Goal: Task Accomplishment & Management: Manage account settings

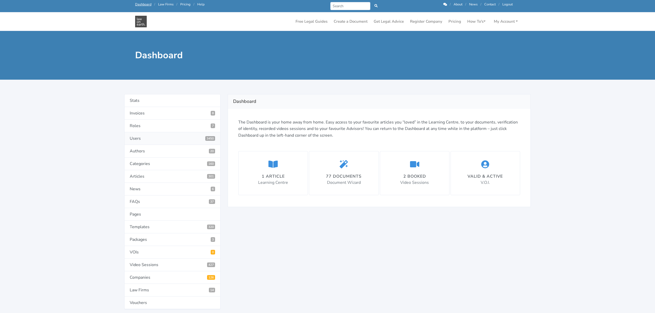
click at [130, 139] on link "Users 3450" at bounding box center [172, 138] width 96 height 13
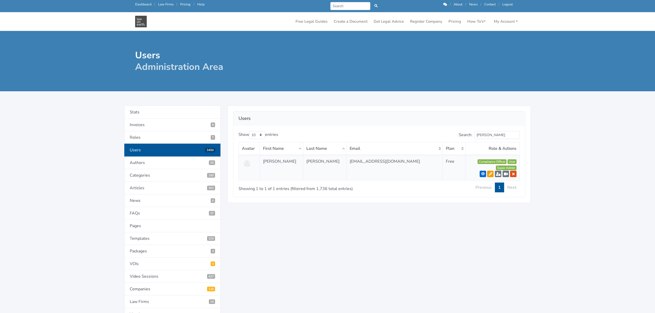
type input "[PERSON_NAME]"
click at [489, 175] on icon at bounding box center [491, 174] width 4 height 4
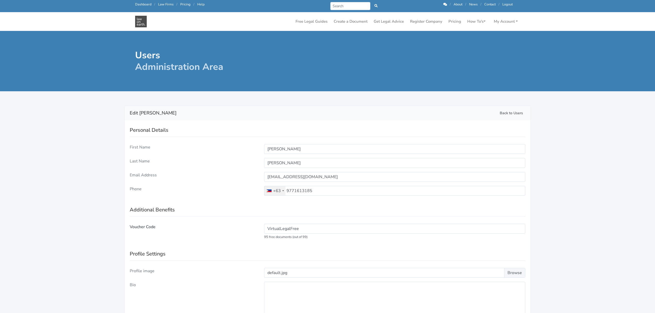
select select
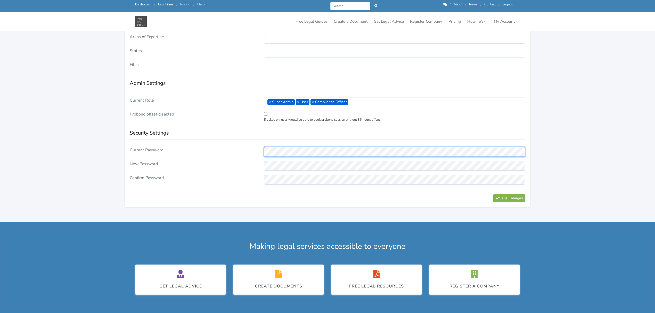
scroll to position [344, 0]
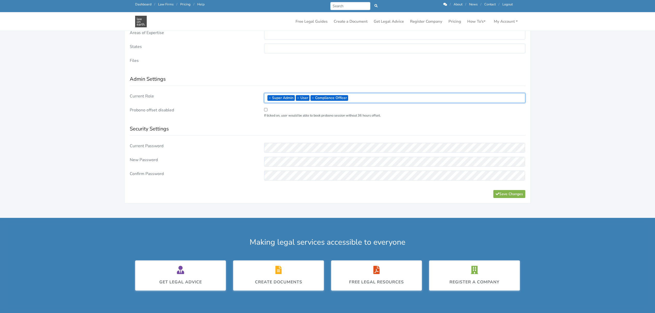
click at [360, 101] on ul "× Super Admin × User × Compliance Officer" at bounding box center [394, 98] width 261 height 8
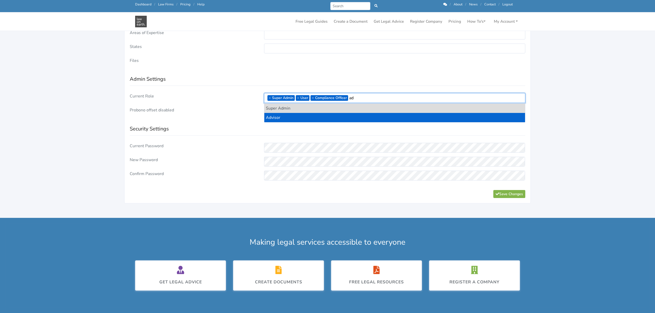
type input "ad"
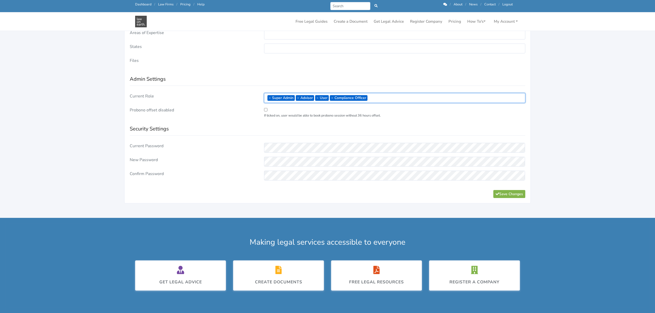
click at [406, 97] on ul "× Super Admin × Advisor × User × Compliance Officer" at bounding box center [394, 98] width 261 height 8
click at [415, 97] on ul "× Super Admin × Advisor × User × Compliance Officer × VIP" at bounding box center [394, 98] width 261 height 8
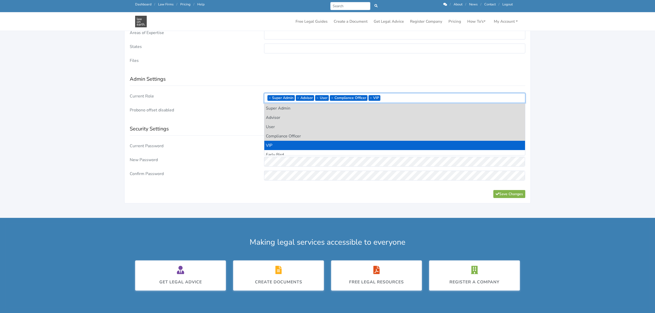
scroll to position [13, 0]
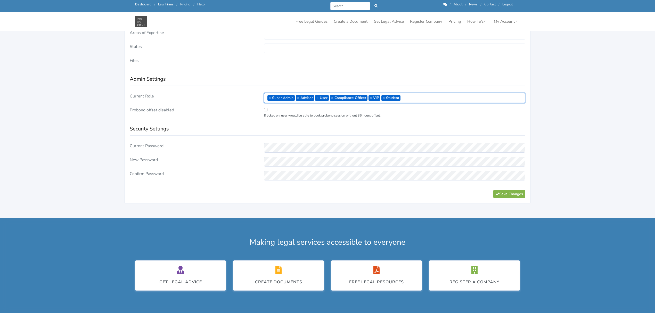
click at [411, 99] on ul "× Super Admin × Advisor × User × Compliance Officer × VIP × Student" at bounding box center [394, 98] width 261 height 8
click at [512, 197] on button "Save Changes" at bounding box center [509, 194] width 32 height 8
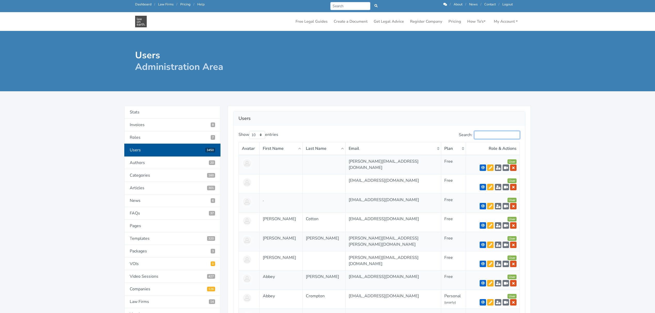
click at [487, 136] on input "Search:" at bounding box center [497, 135] width 46 height 8
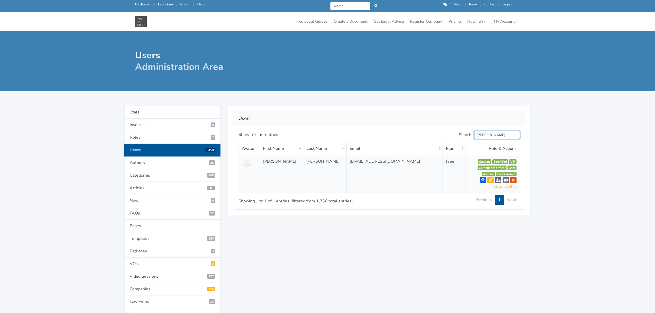
type input "[PERSON_NAME]"
click at [497, 178] on link at bounding box center [498, 180] width 6 height 6
